Goal: Check status: Check status

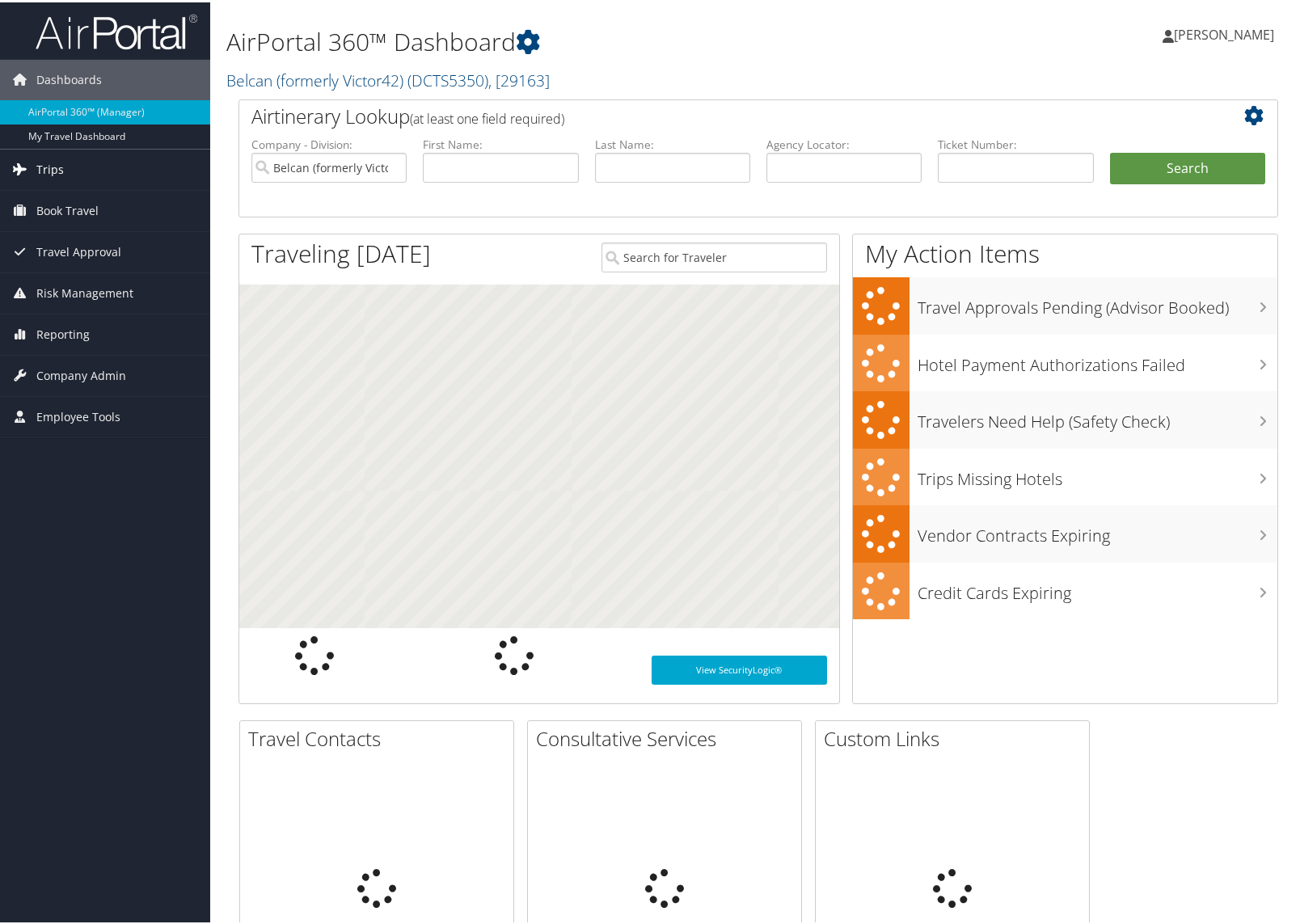
click at [61, 169] on span "Trips" at bounding box center [50, 167] width 27 height 40
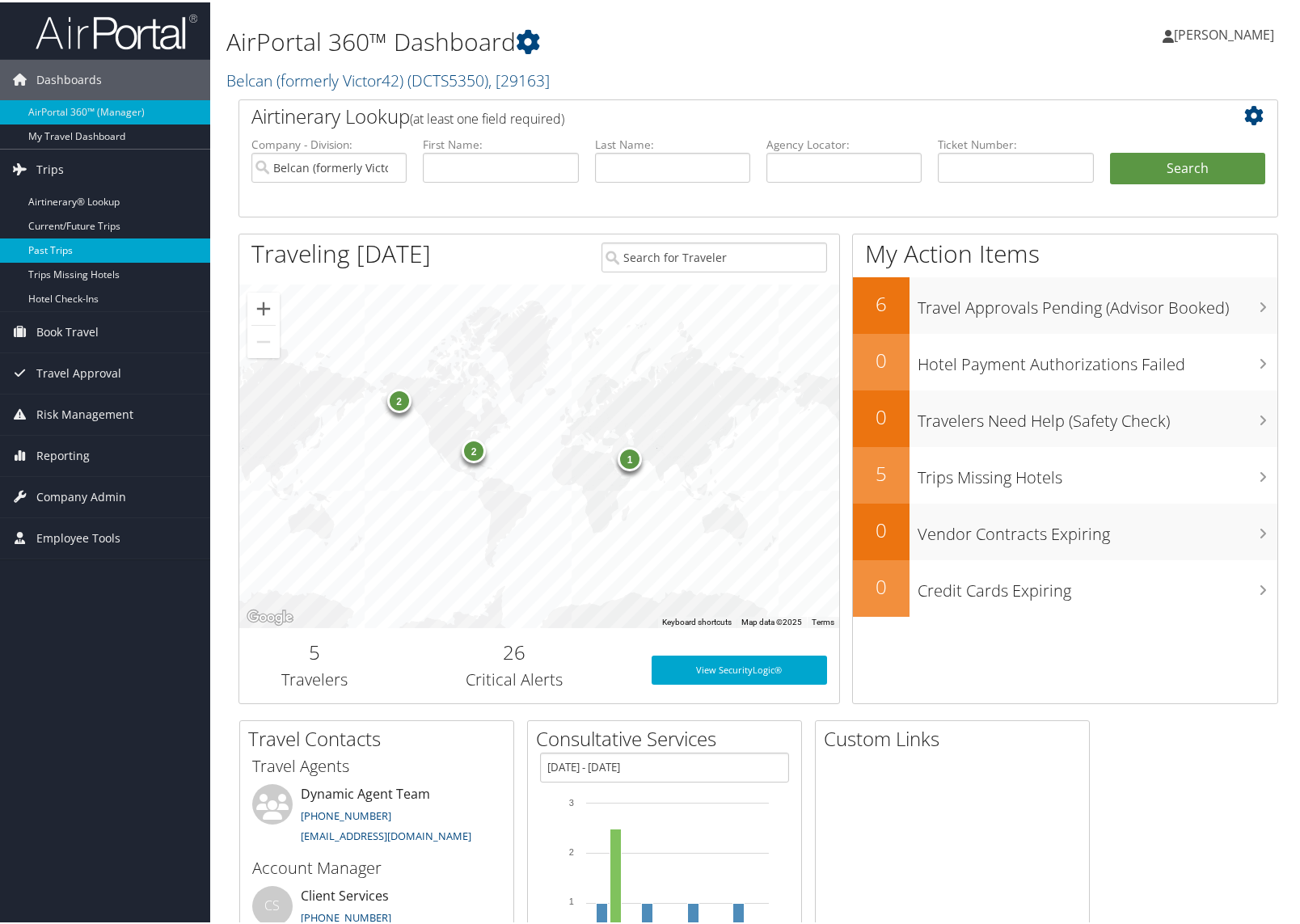
click at [74, 248] on link "Past Trips" at bounding box center [105, 248] width 210 height 24
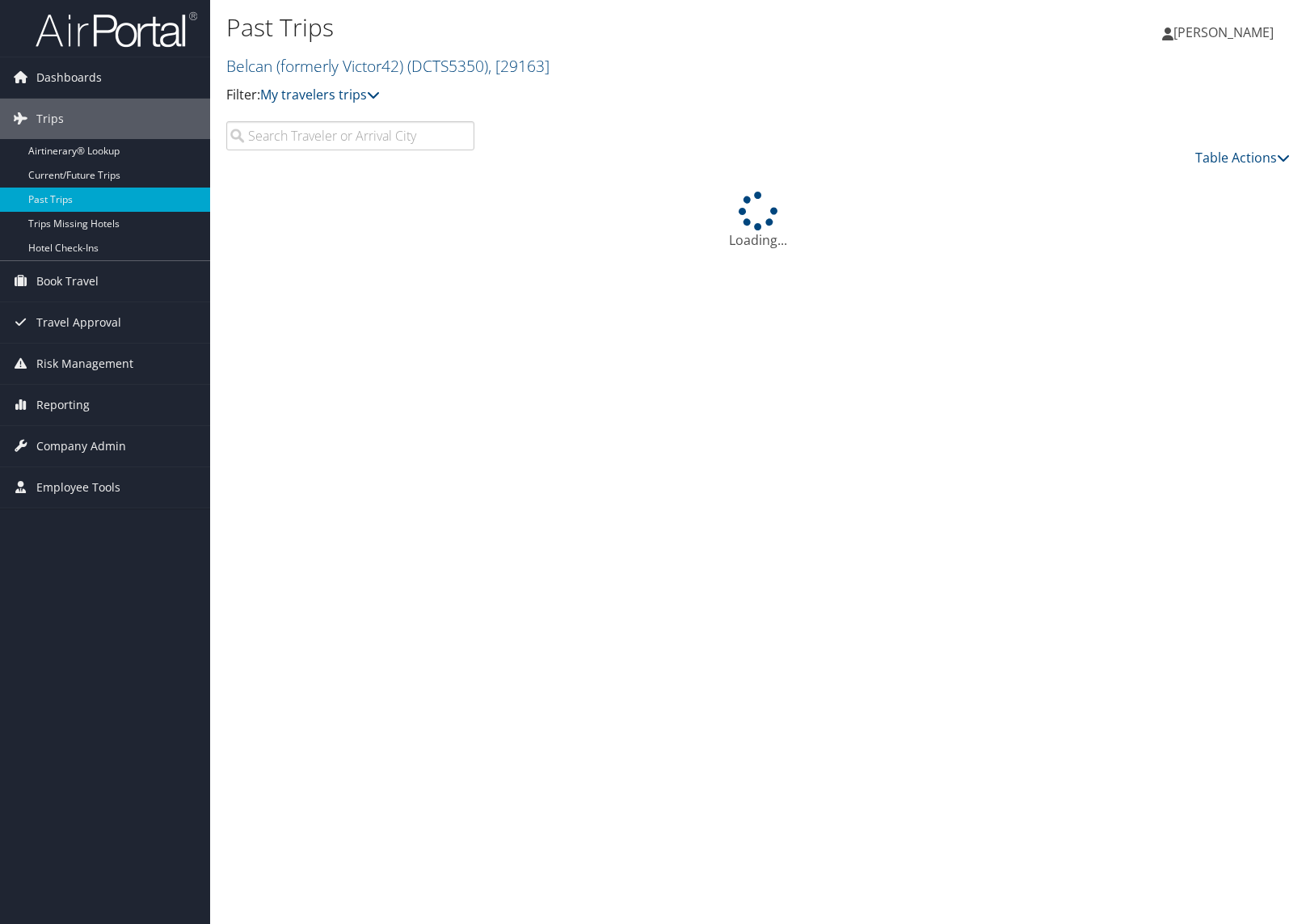
click at [381, 133] on input "search" at bounding box center [350, 135] width 248 height 29
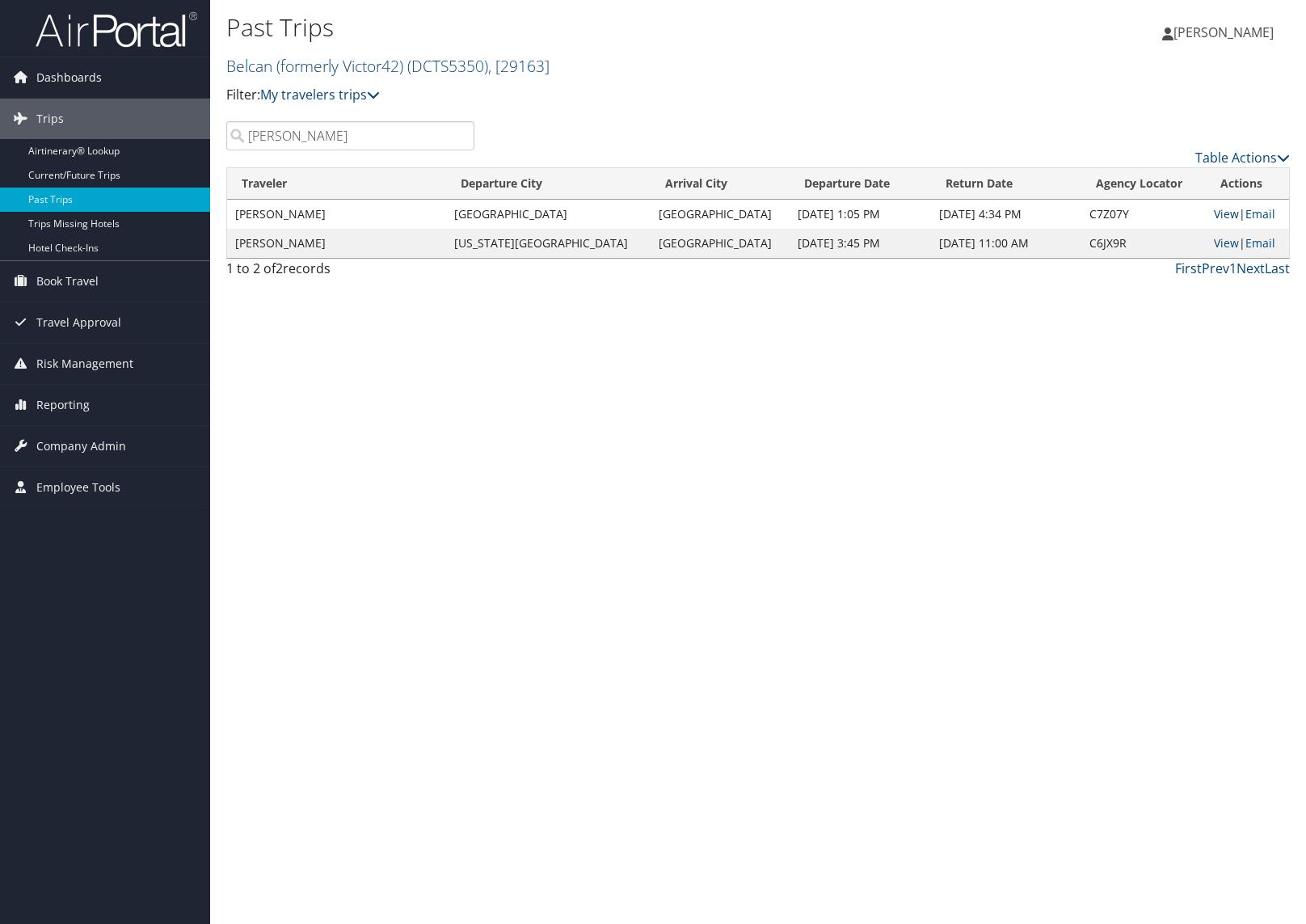
type input "osterhaus"
click at [1213, 214] on link "View" at bounding box center [1225, 213] width 25 height 15
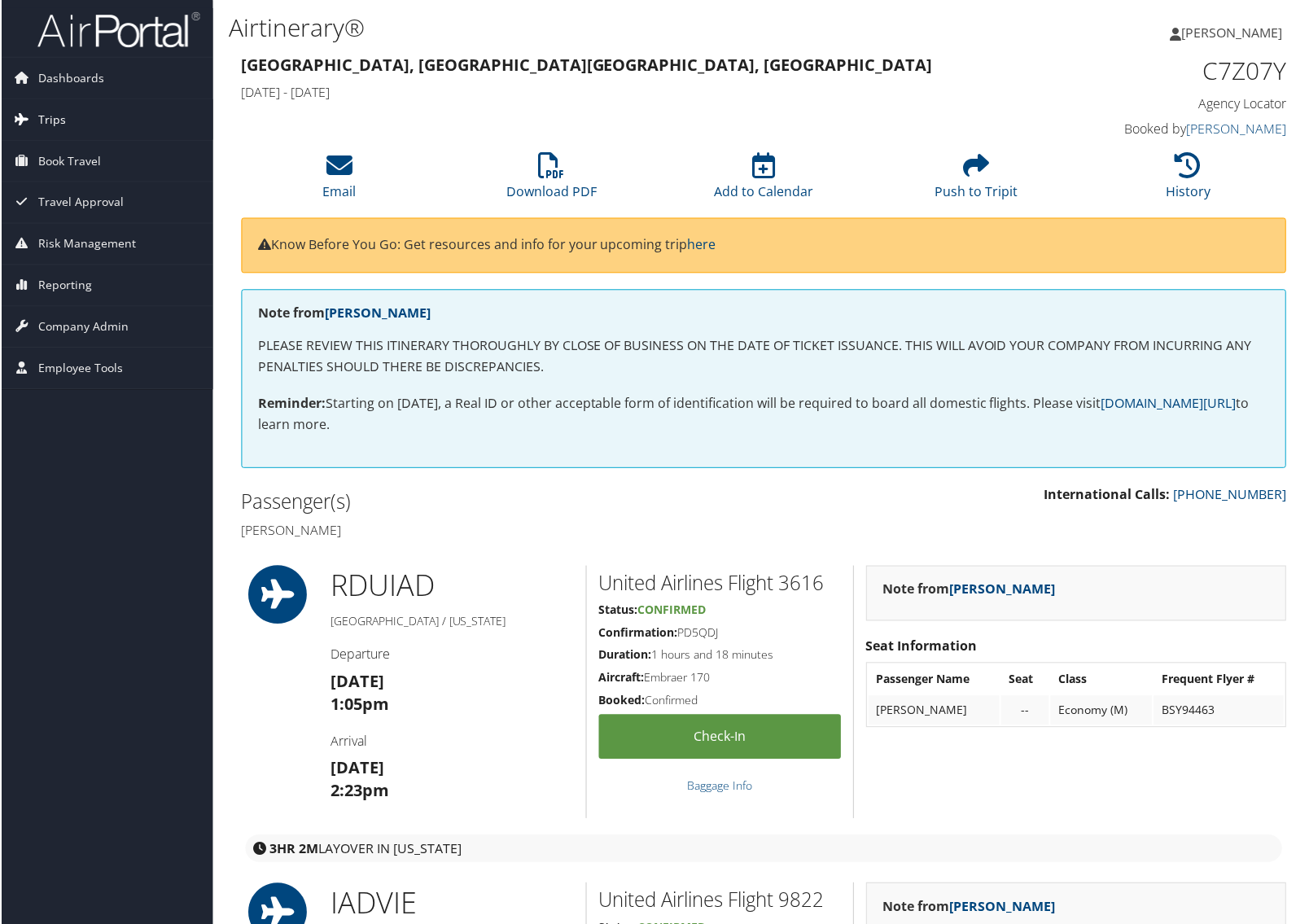
click at [47, 116] on span "Trips" at bounding box center [50, 119] width 27 height 41
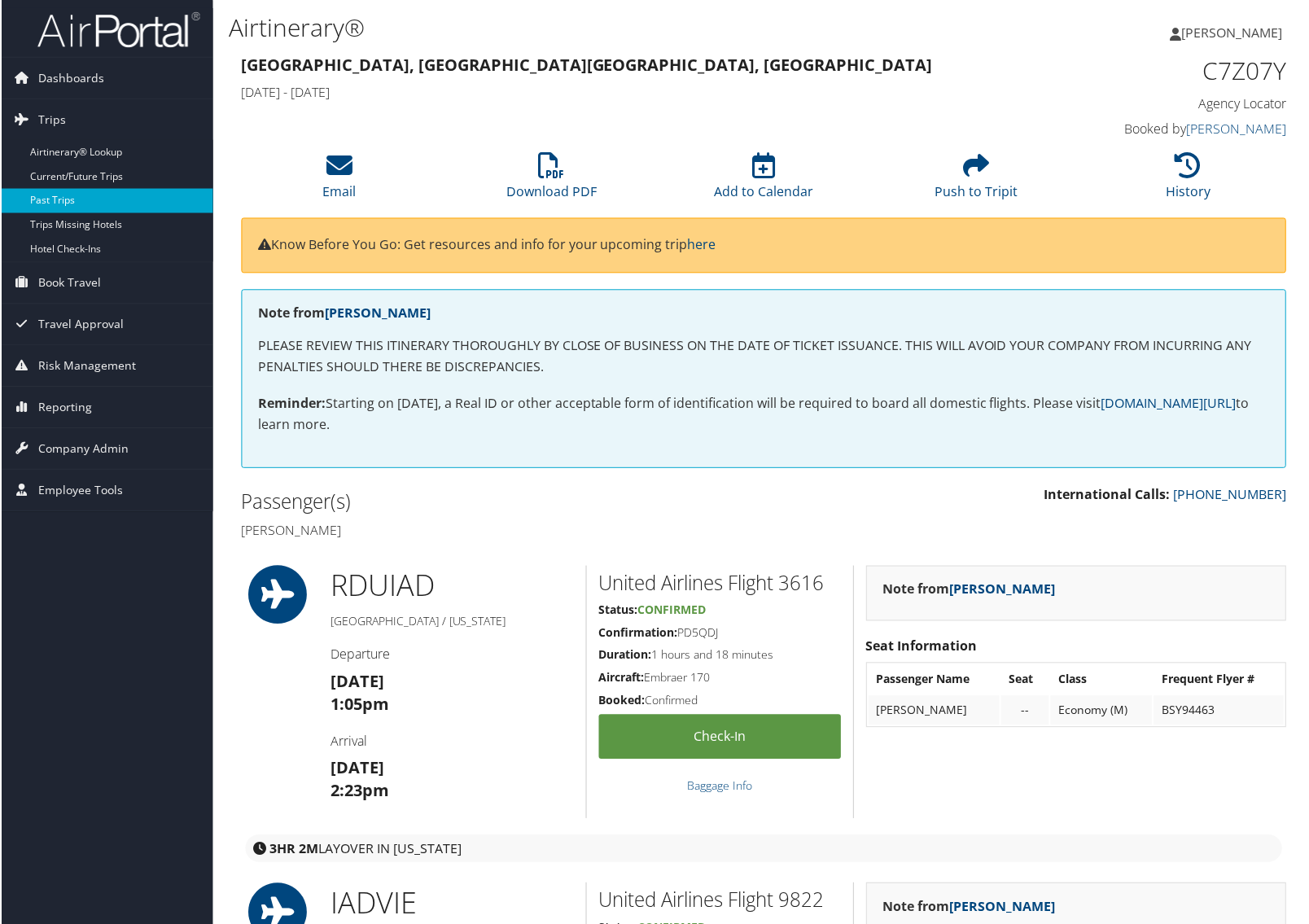
click at [65, 204] on link "Past Trips" at bounding box center [106, 201] width 211 height 25
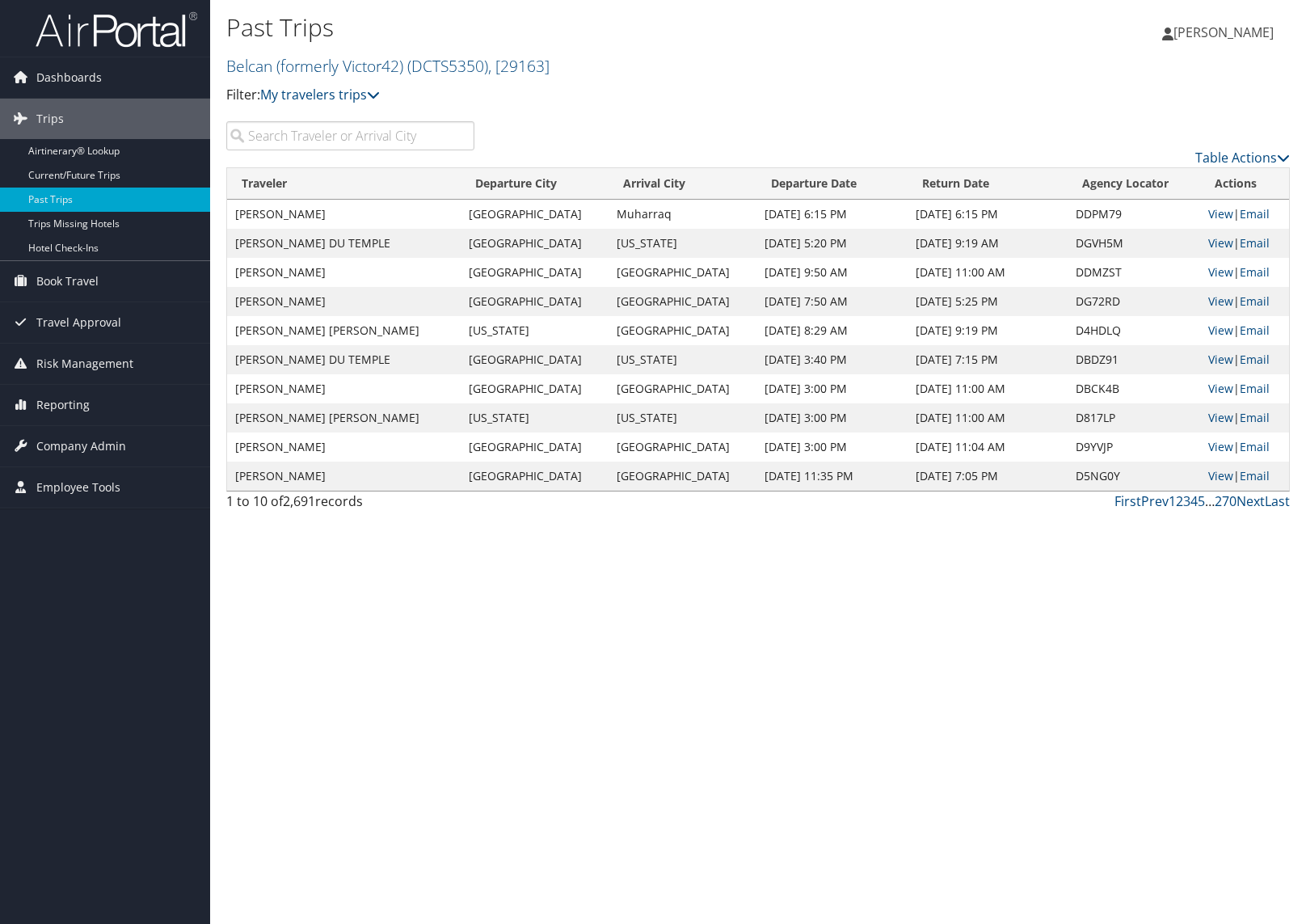
click at [349, 145] on input "search" at bounding box center [350, 135] width 248 height 29
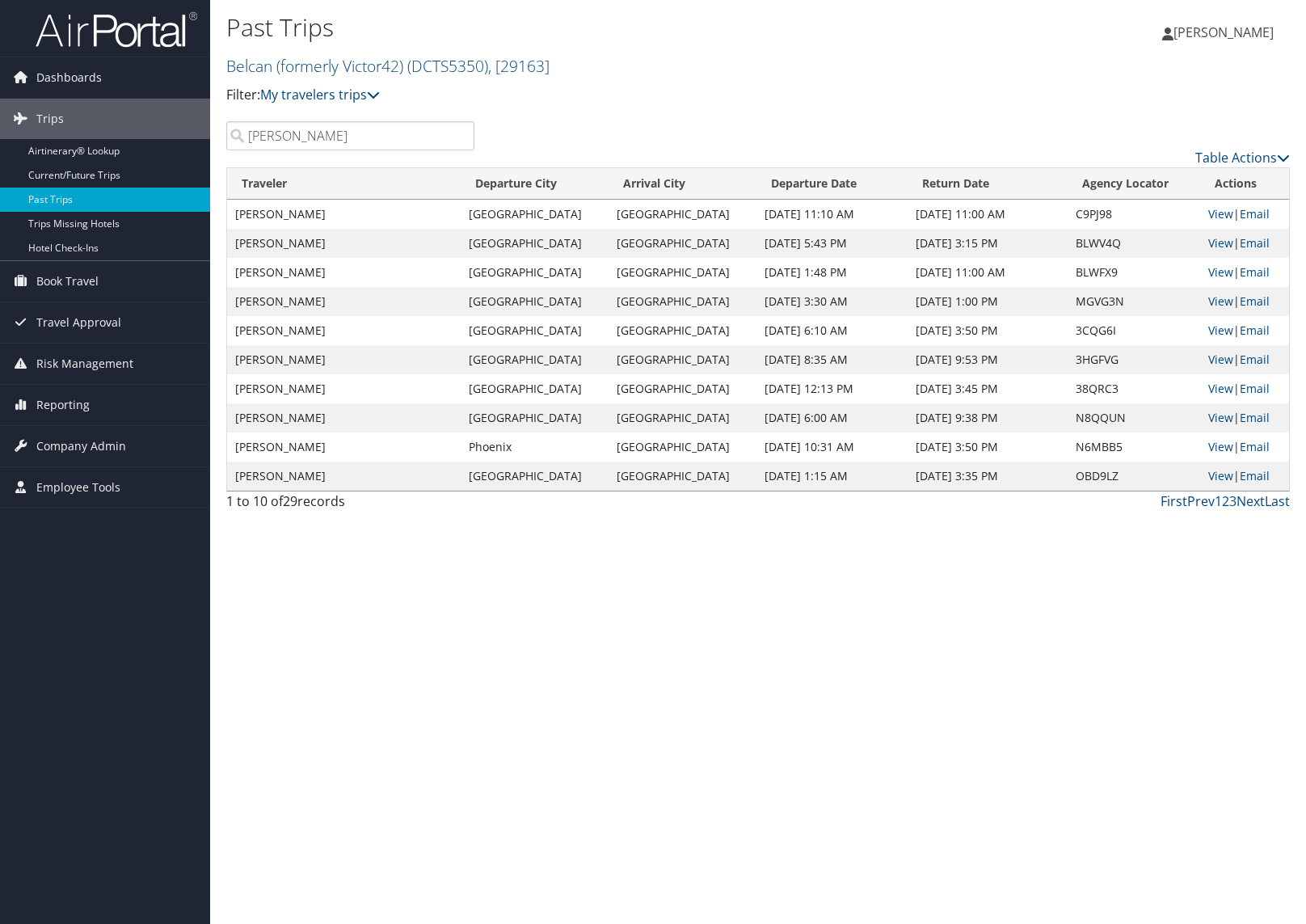
type input "bernarding"
click at [756, 654] on div "Past Trips Belcan (formerly Victor42) ( DCTS5350 ) , [ 29163 ] Belcan (formerly…" at bounding box center [757, 462] width 1095 height 924
click at [316, 74] on link "Belcan (formerly Victor42) ( DCTS5350 ) , [ 29163 ]" at bounding box center [388, 66] width 323 height 22
click at [312, 162] on link "Barbaricum, [45407]" at bounding box center [333, 164] width 213 height 27
